Goal: Transaction & Acquisition: Purchase product/service

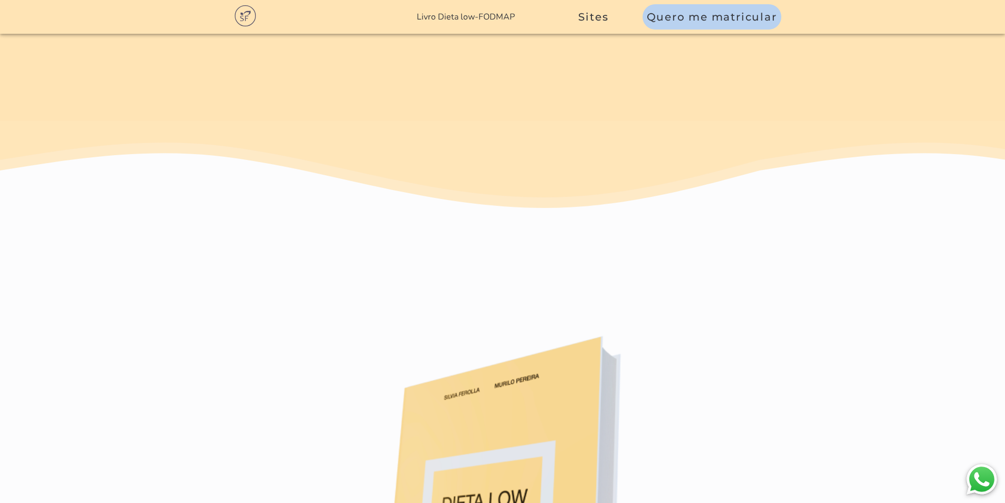
scroll to position [6258, 0]
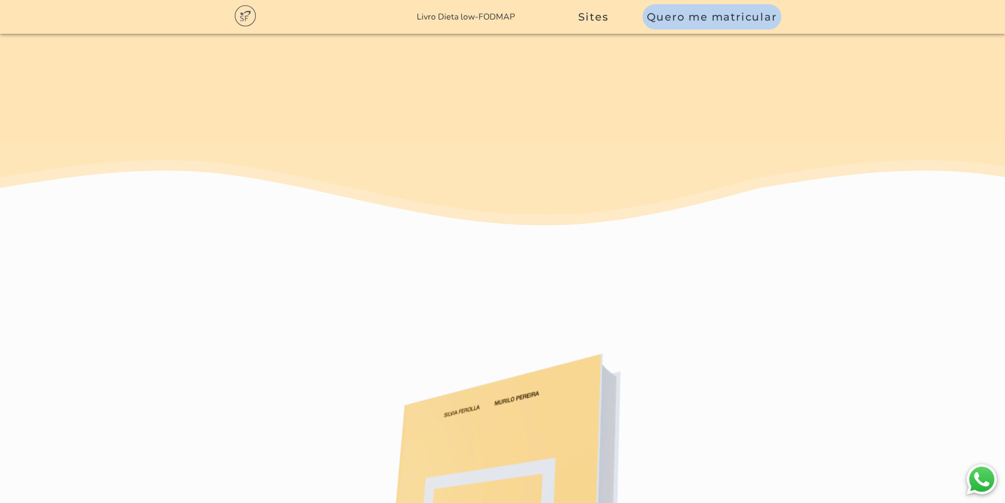
drag, startPoint x: 552, startPoint y: 390, endPoint x: 546, endPoint y: 378, distance: 14.4
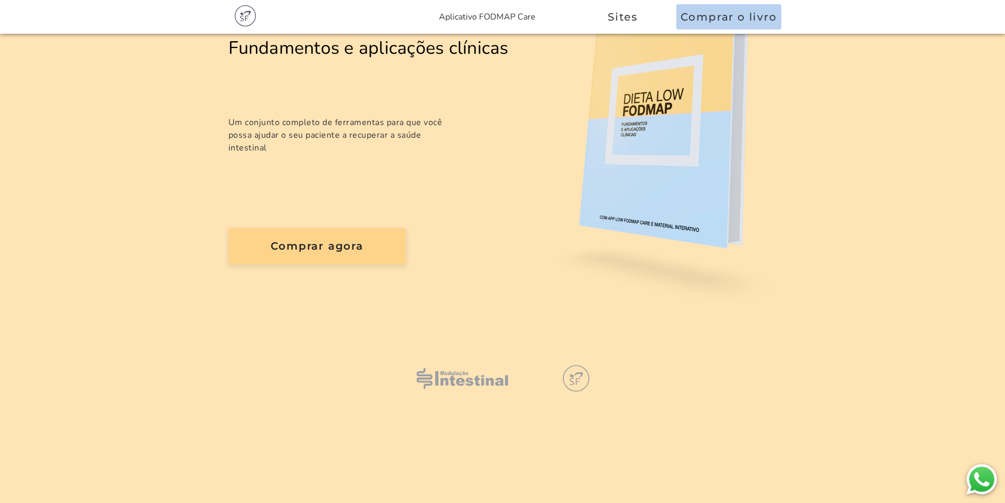
scroll to position [158, 0]
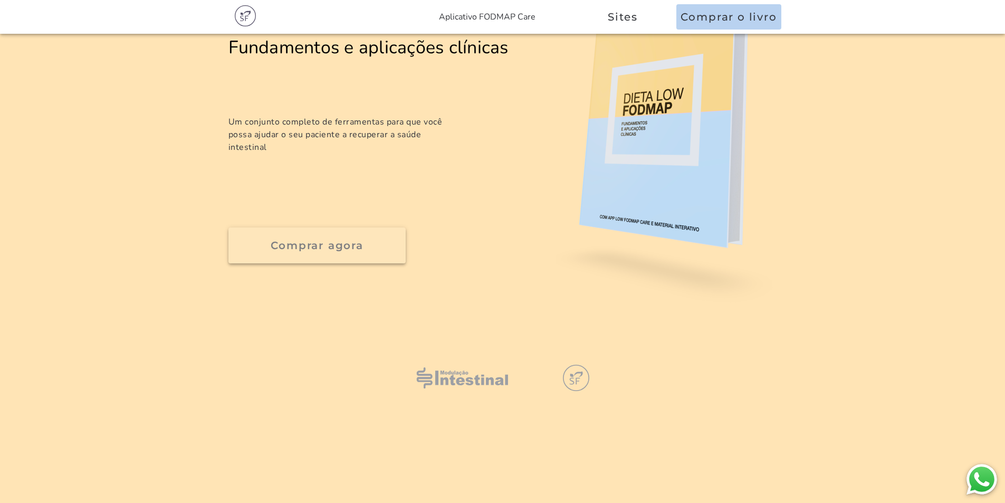
click at [0, 0] on slot "Comprar agora" at bounding box center [0, 0] width 0 height 0
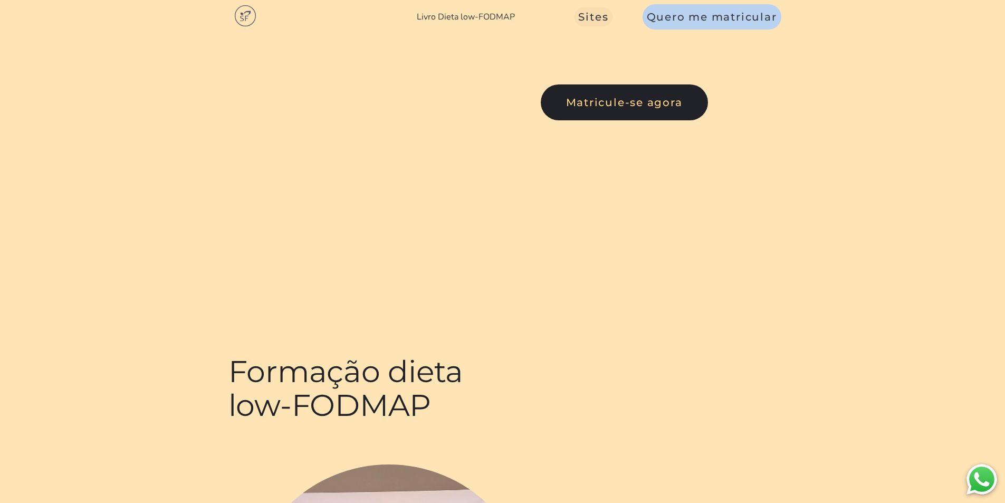
click at [605, 13] on span "Sites" at bounding box center [593, 17] width 30 height 13
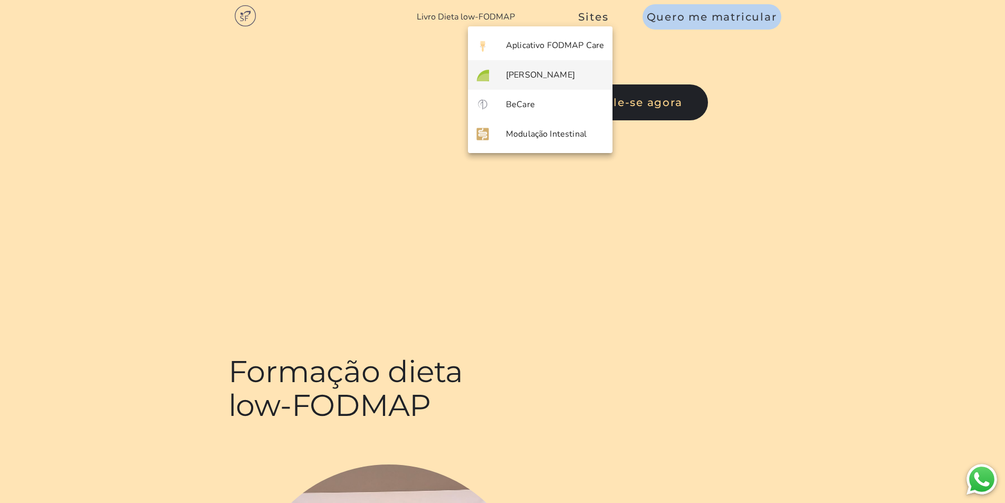
click at [0, 0] on slot "[PERSON_NAME]" at bounding box center [0, 0] width 0 height 0
